Goal: Task Accomplishment & Management: Use online tool/utility

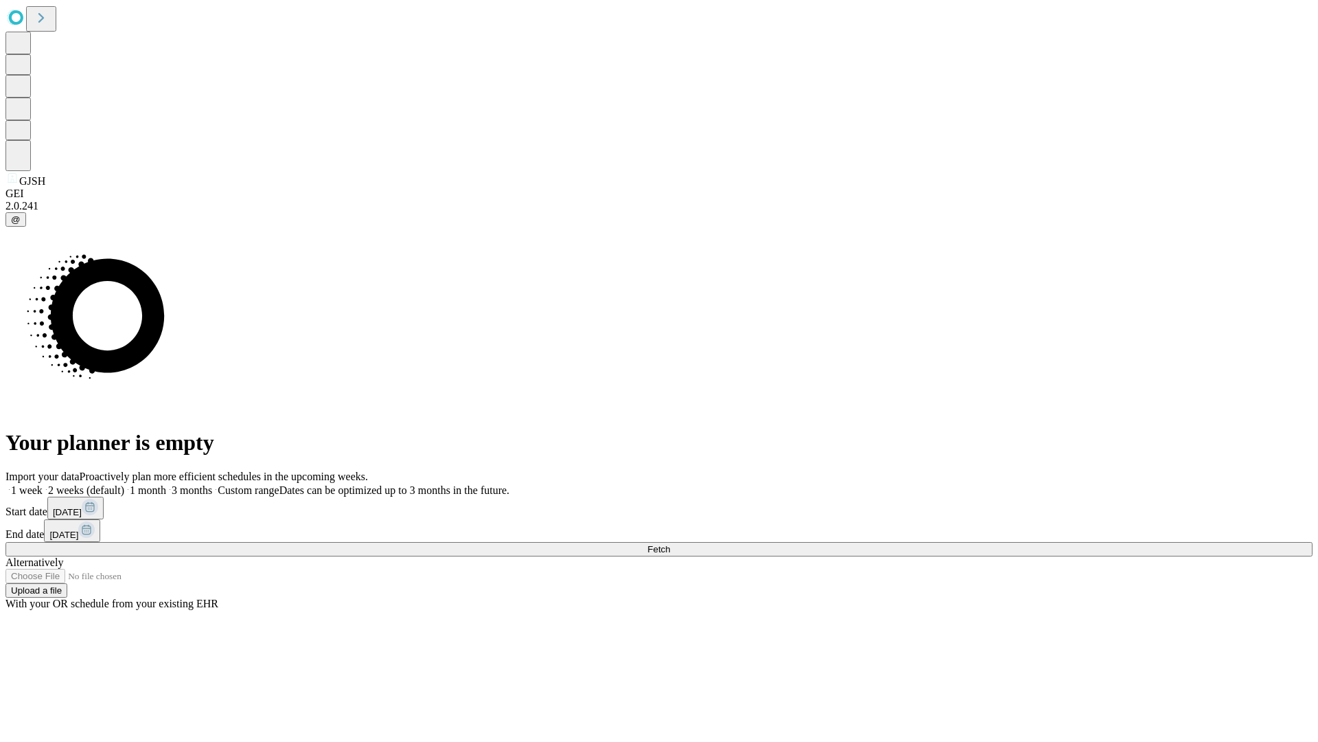
click at [670, 544] on span "Fetch" at bounding box center [658, 549] width 23 height 10
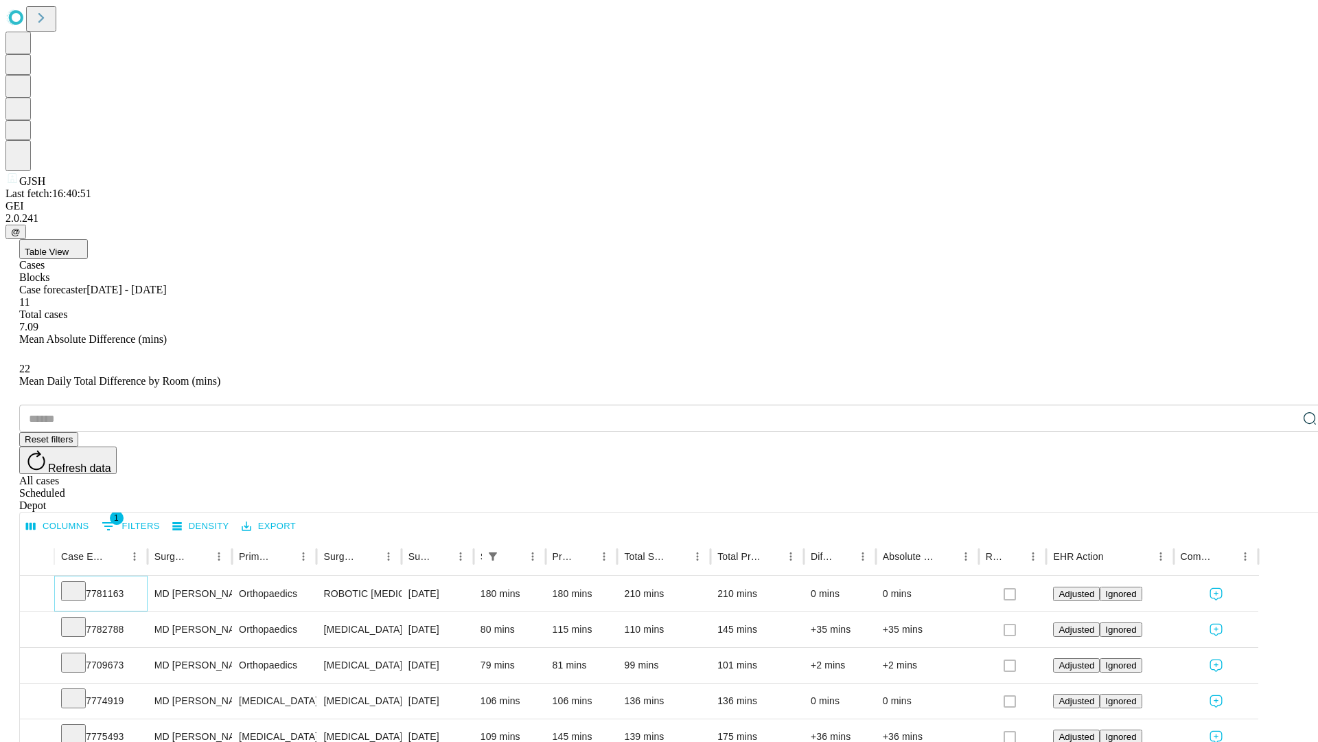
click at [80, 583] on icon at bounding box center [74, 590] width 14 height 14
